Goal: Transaction & Acquisition: Book appointment/travel/reservation

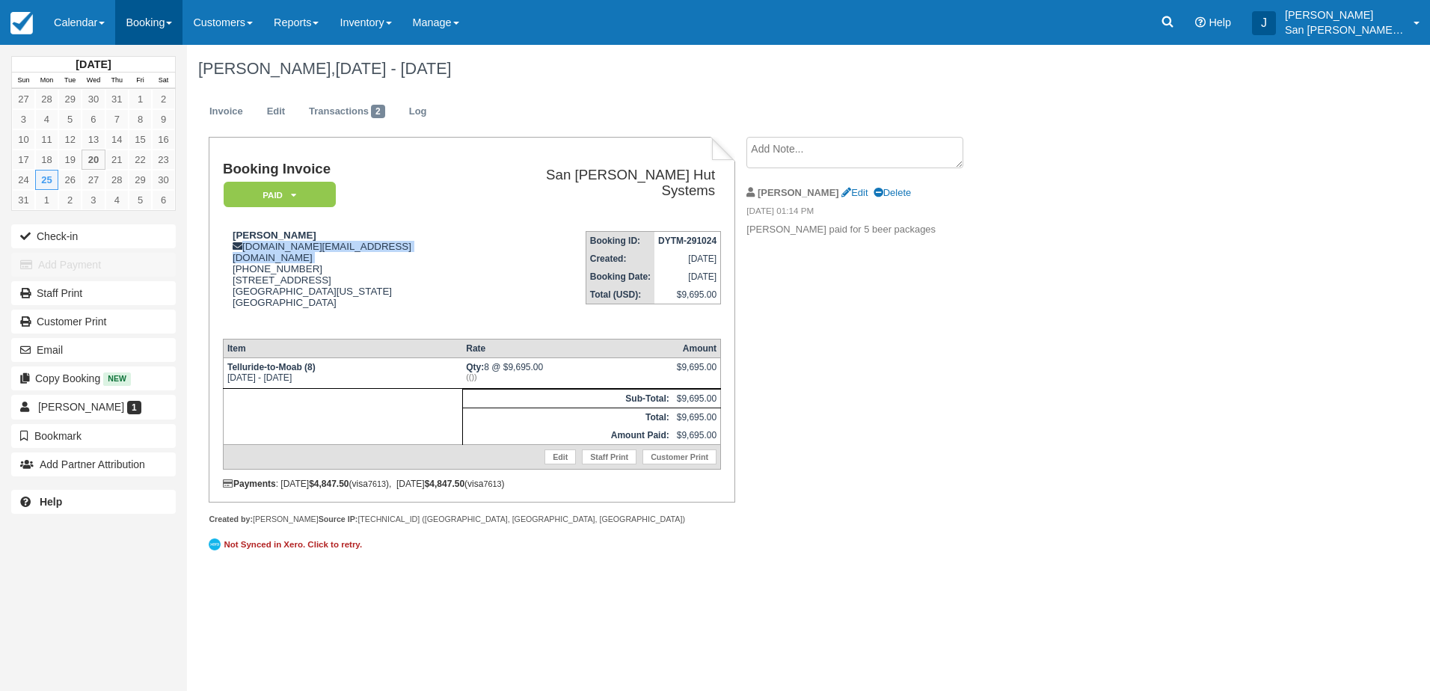
click at [169, 25] on link "Booking" at bounding box center [148, 22] width 67 height 45
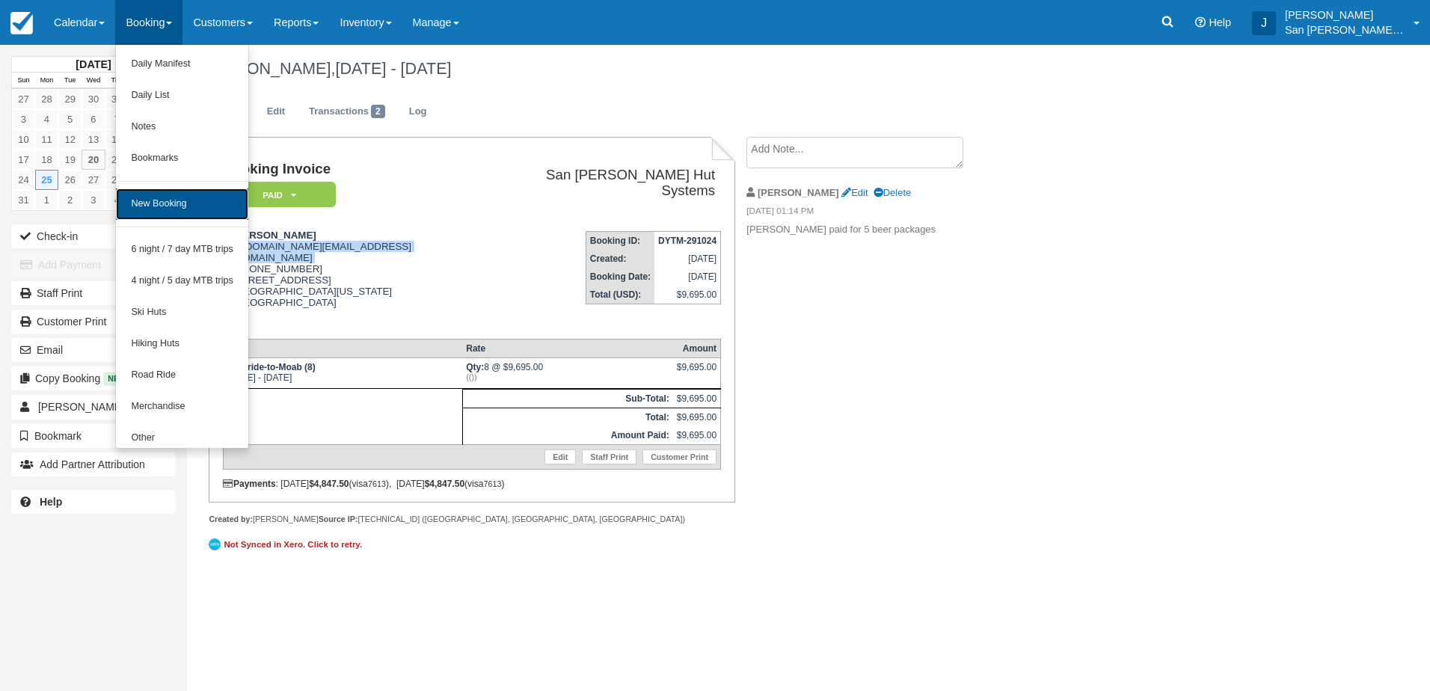
click at [151, 196] on link "New Booking" at bounding box center [182, 204] width 132 height 31
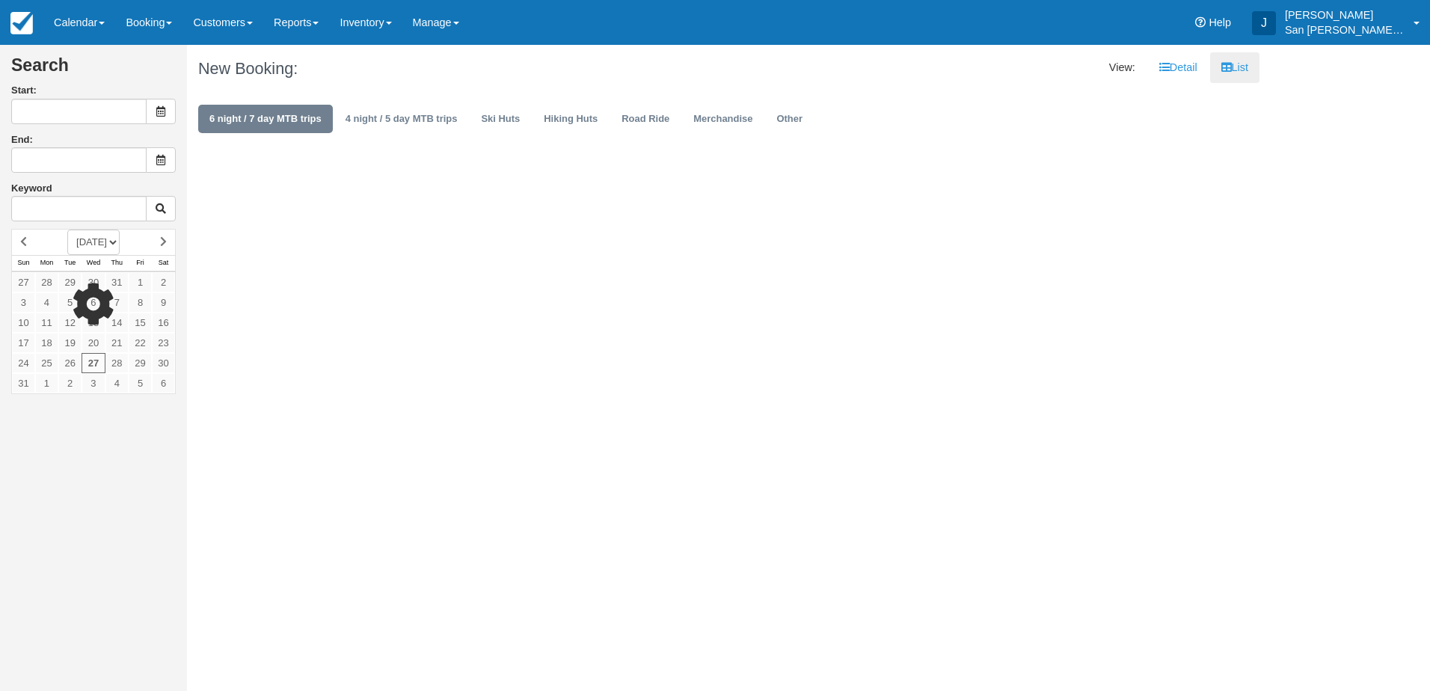
type input "[DATE]"
